Goal: Information Seeking & Learning: Learn about a topic

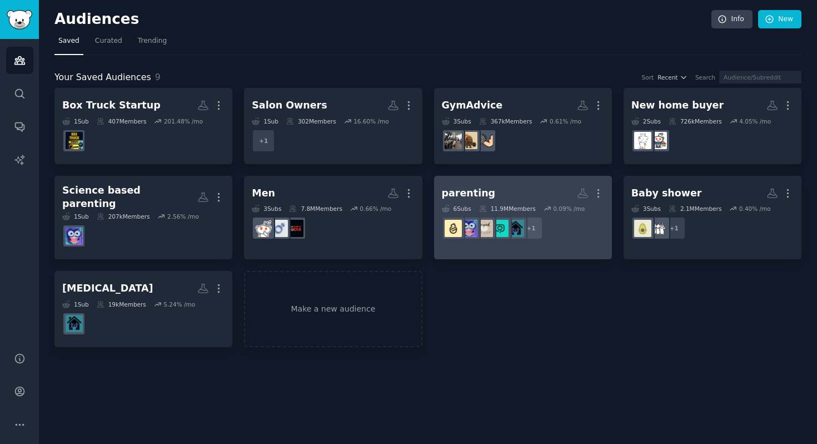
click at [475, 189] on div "parenting" at bounding box center [469, 193] width 54 height 14
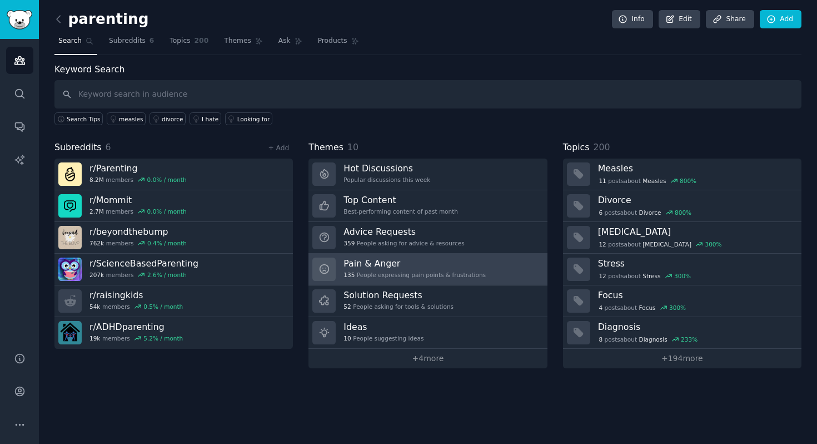
click at [432, 266] on h3 "Pain & Anger" at bounding box center [415, 263] width 142 height 12
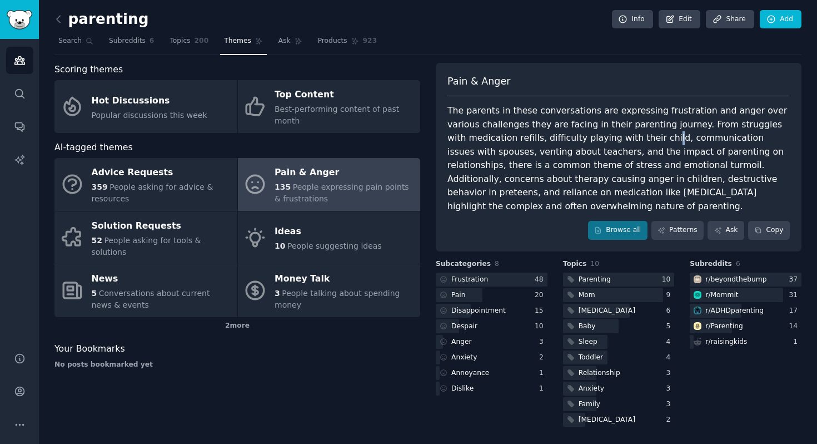
click at [595, 136] on div "The parents in these conversations are expressing frustration and anger over va…" at bounding box center [619, 158] width 342 height 109
click at [569, 146] on div "The parents in these conversations are expressing frustration and anger over va…" at bounding box center [619, 158] width 342 height 109
click at [629, 221] on link "Browse all" at bounding box center [617, 230] width 59 height 19
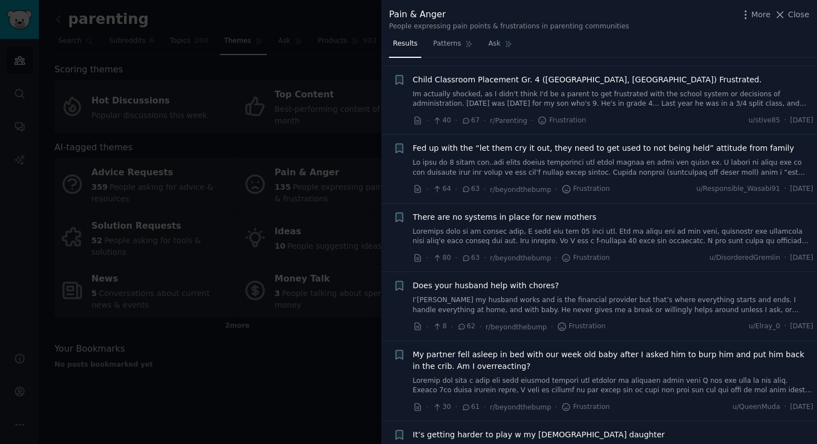
scroll to position [1214, 0]
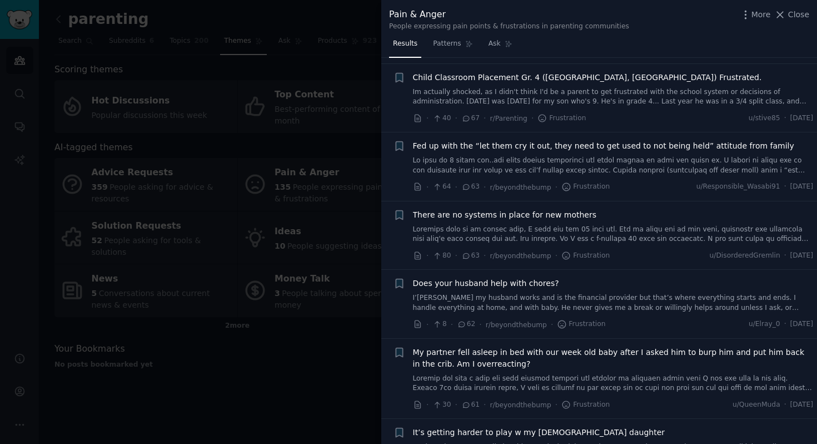
click at [488, 213] on span "There are no systems in place for new mothers" at bounding box center [505, 215] width 184 height 12
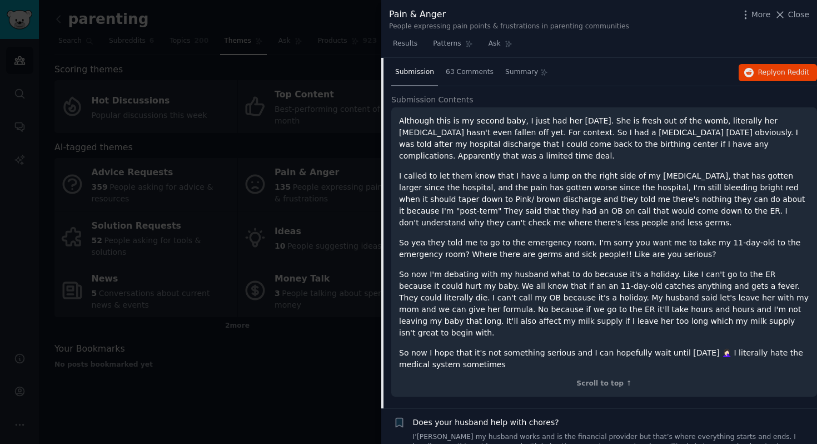
scroll to position [1419, 0]
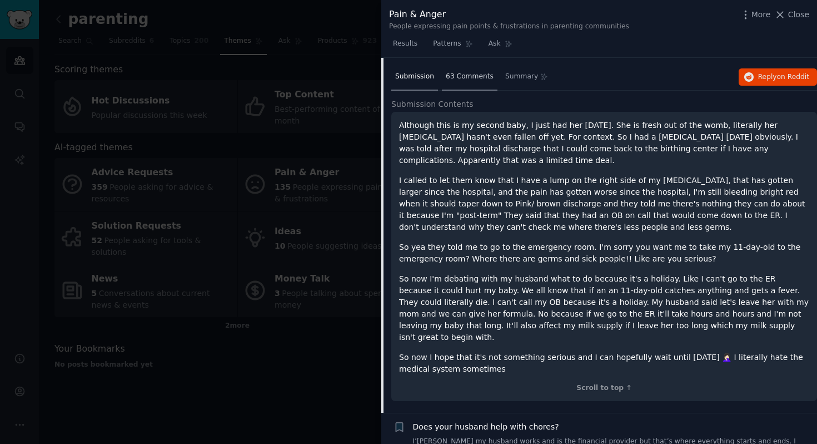
click at [471, 78] on span "63 Comments" at bounding box center [470, 77] width 48 height 10
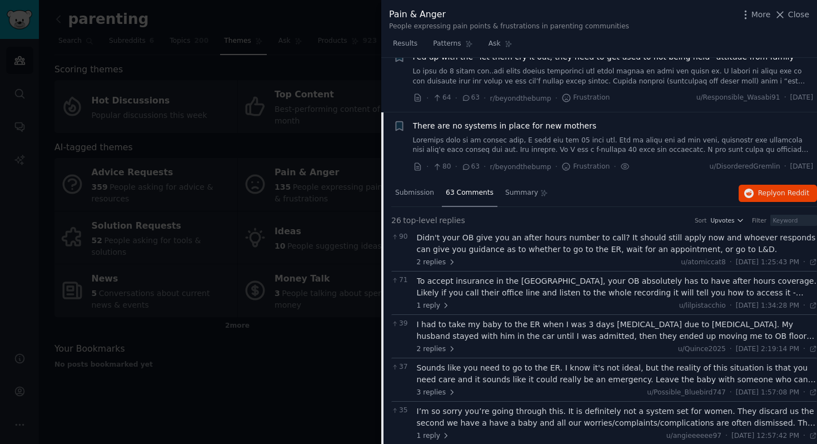
scroll to position [1305, 0]
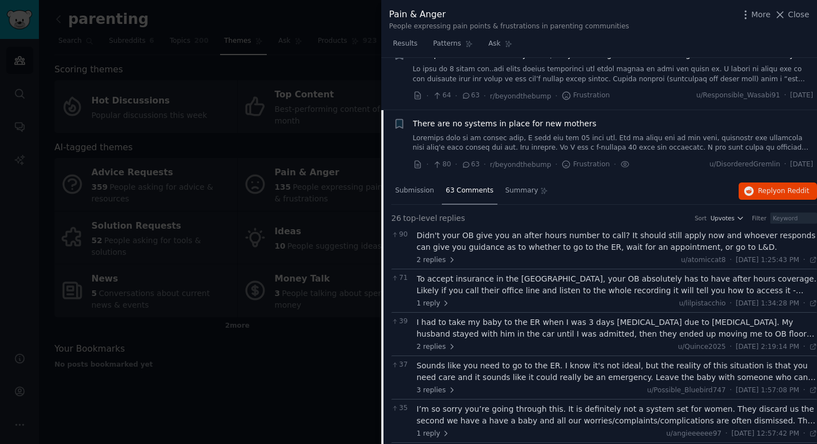
click at [482, 142] on link at bounding box center [613, 142] width 401 height 19
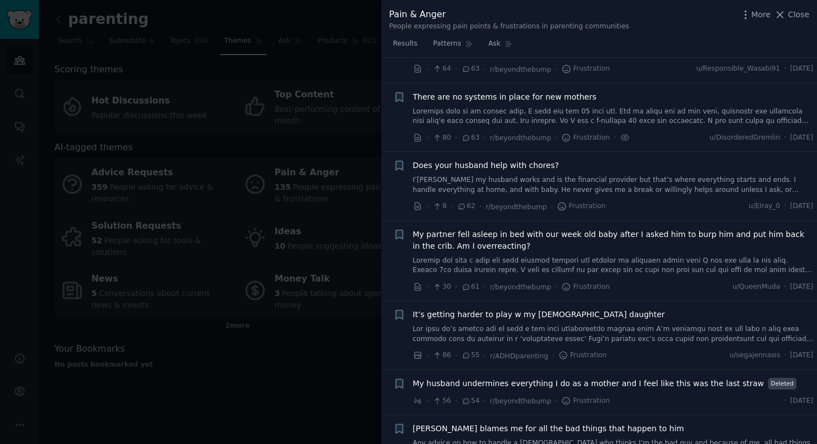
scroll to position [1358, 0]
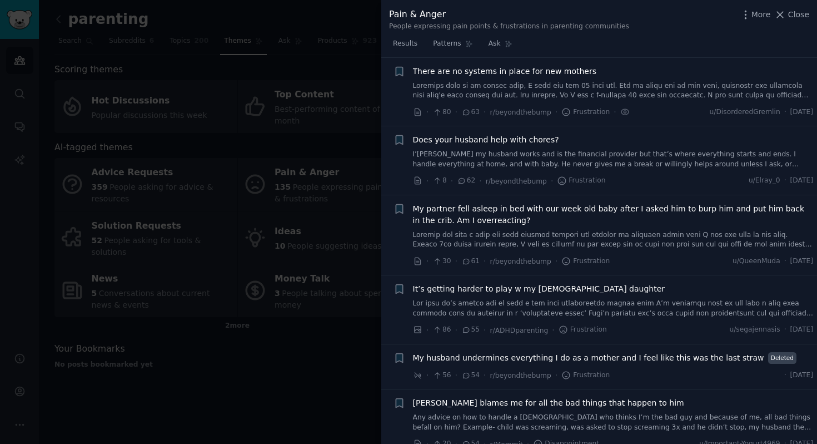
click at [493, 84] on link at bounding box center [613, 90] width 401 height 19
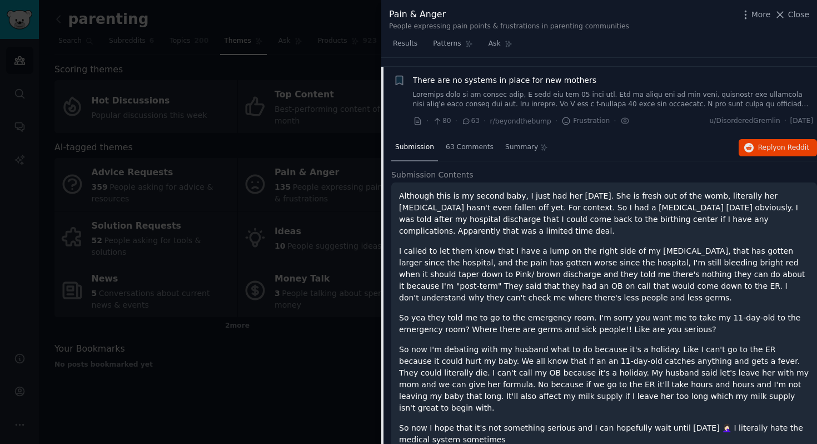
scroll to position [1335, 0]
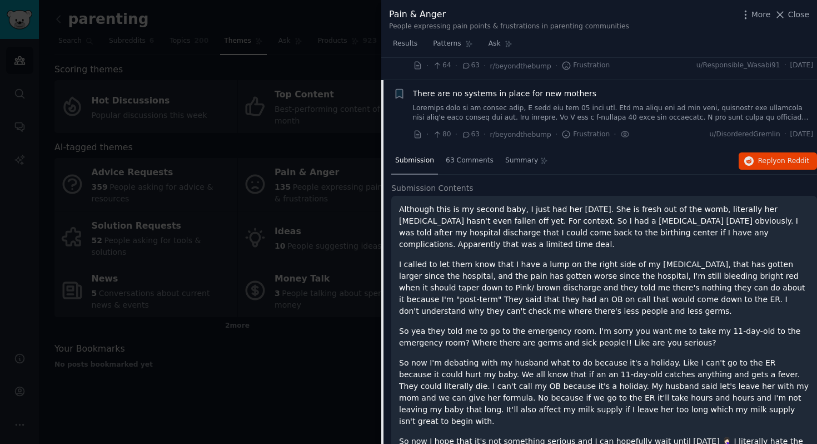
click at [521, 103] on link at bounding box center [613, 112] width 401 height 19
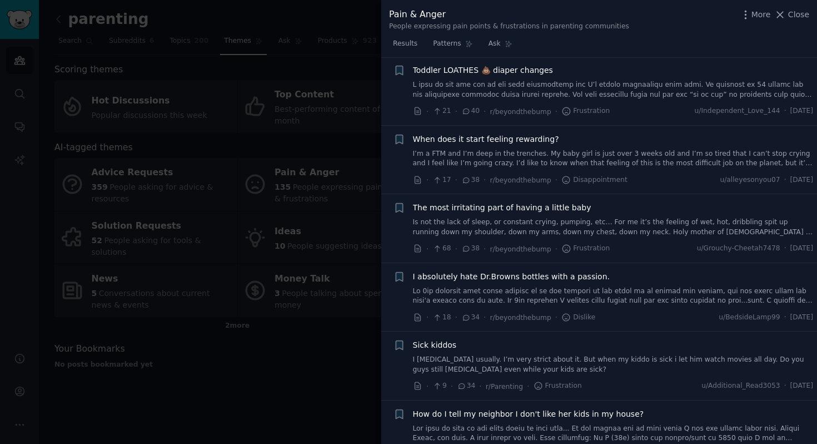
scroll to position [2251, 0]
click at [553, 223] on link "Is not the lack of sleep, or constant crying, pumping, etc… For me it’s the fee…" at bounding box center [613, 227] width 401 height 19
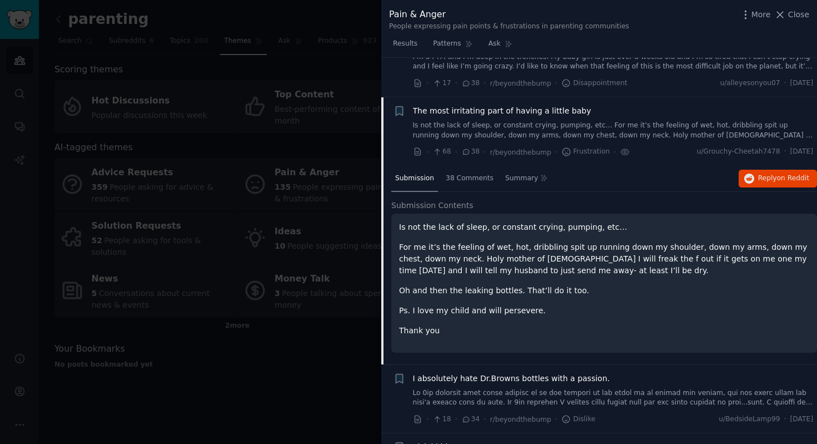
scroll to position [2387, 0]
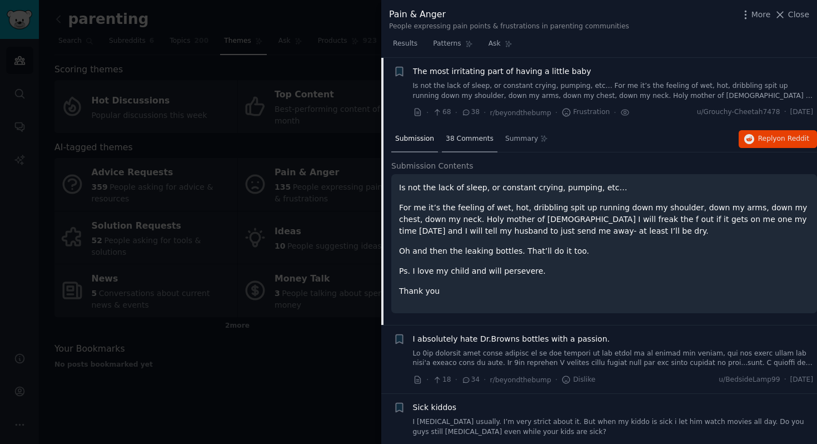
click at [466, 141] on span "38 Comments" at bounding box center [470, 139] width 48 height 10
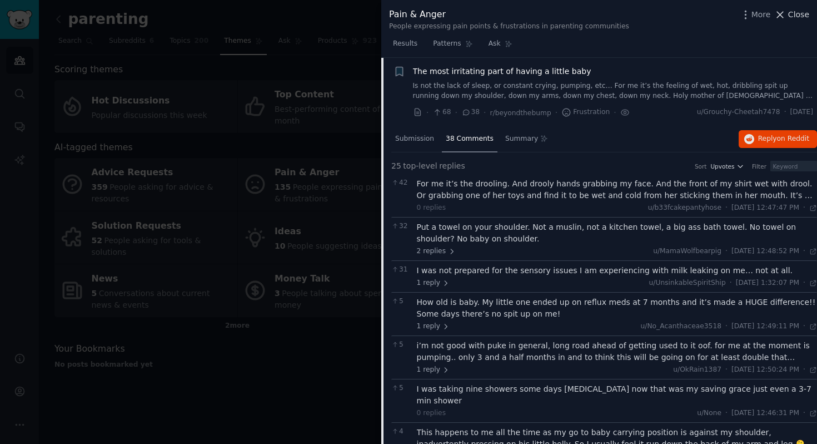
click at [800, 20] on span "Close" at bounding box center [798, 15] width 21 height 12
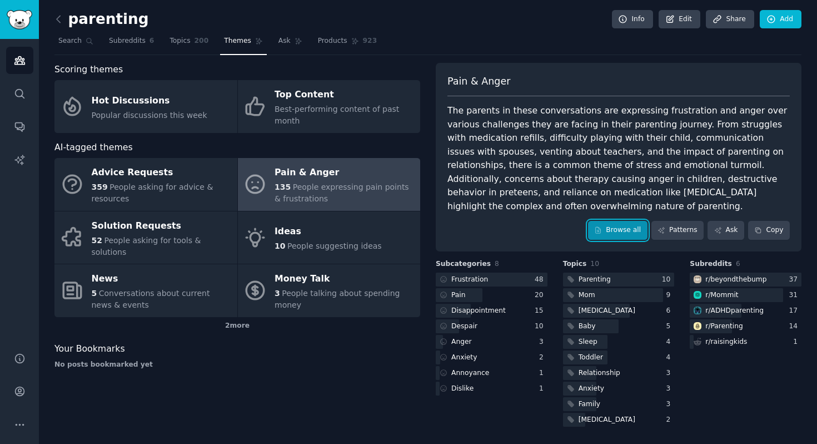
click at [633, 221] on link "Browse all" at bounding box center [617, 230] width 59 height 19
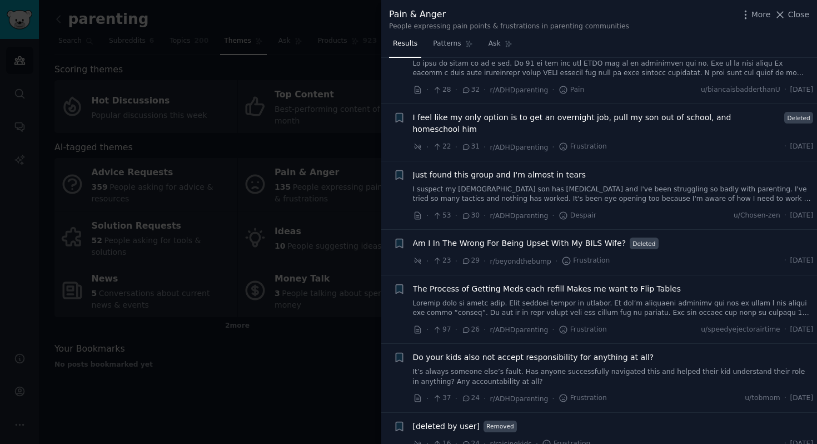
scroll to position [2731, 0]
click at [471, 210] on span "30" at bounding box center [470, 215] width 18 height 10
click at [467, 211] on icon at bounding box center [466, 215] width 10 height 8
click at [489, 183] on link "I suspect my [DEMOGRAPHIC_DATA] son has [MEDICAL_DATA] and I've been struggling…" at bounding box center [613, 192] width 401 height 19
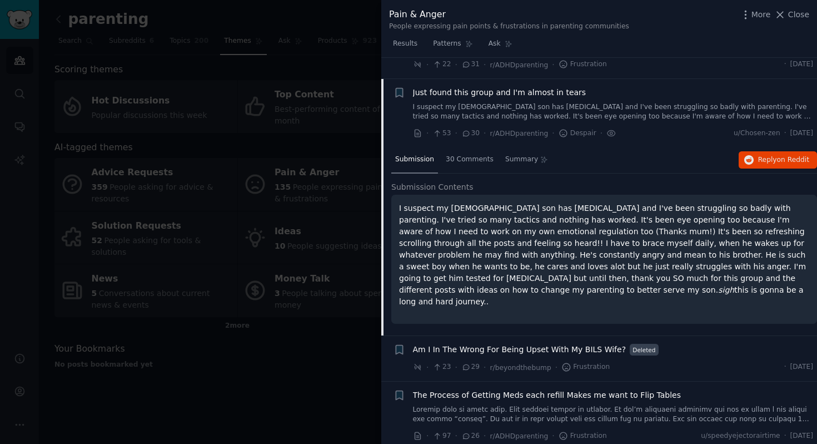
scroll to position [2822, 0]
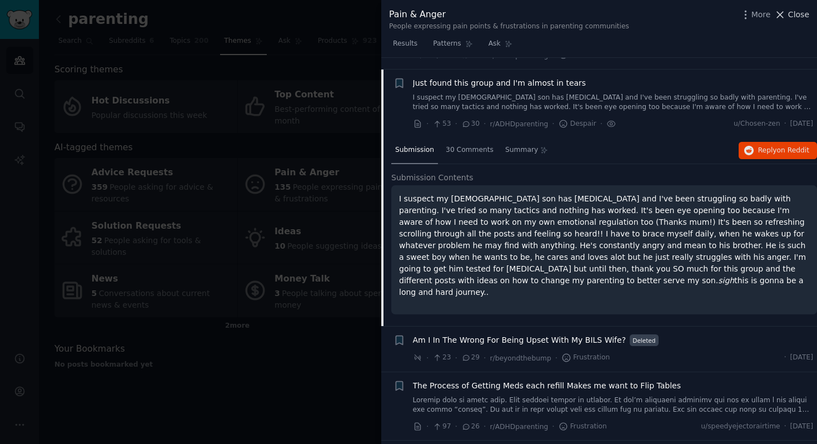
click at [786, 16] on icon at bounding box center [780, 15] width 12 height 12
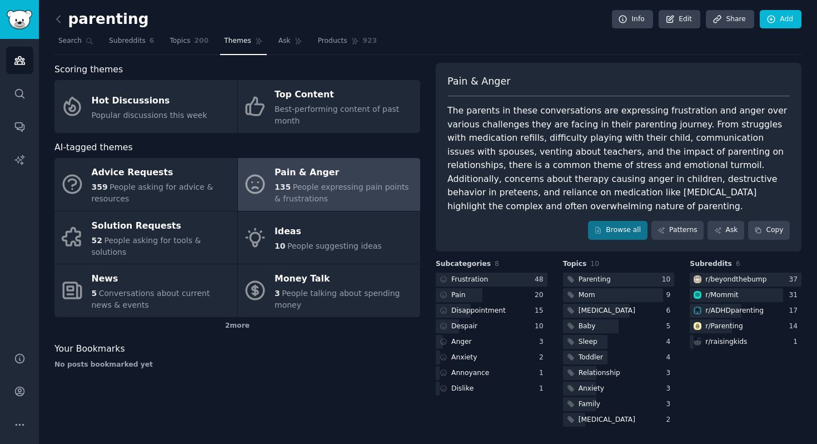
click at [617, 226] on div "Pain & [PERSON_NAME] The parents in these conversations are expressing frustrat…" at bounding box center [619, 157] width 366 height 188
